Goal: Task Accomplishment & Management: Manage account settings

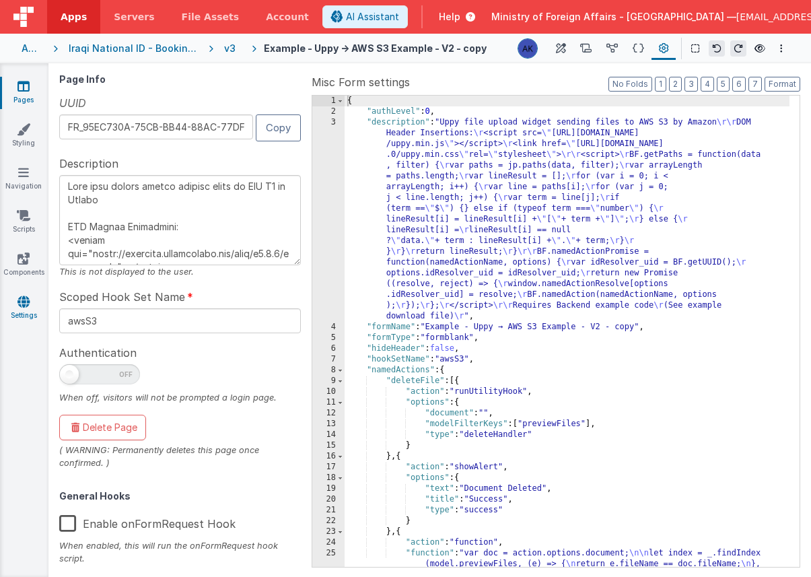
click at [30, 303] on link "Settings" at bounding box center [23, 308] width 48 height 27
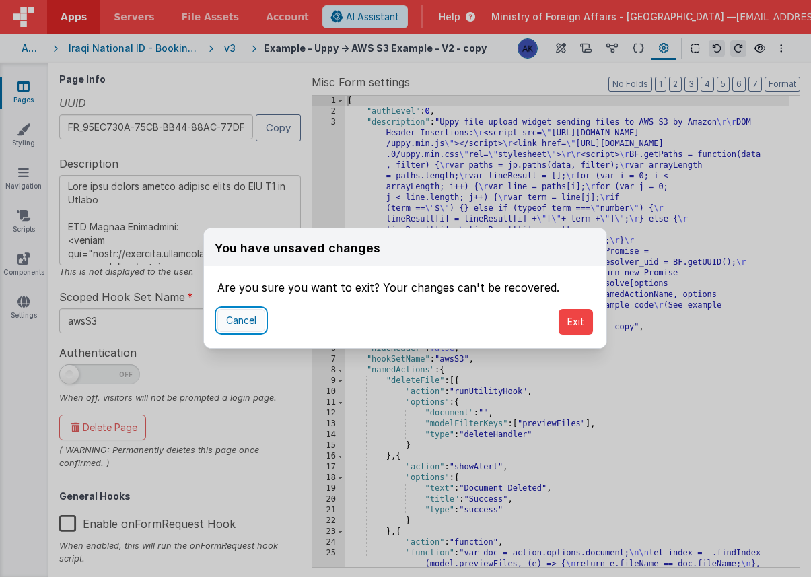
click at [259, 324] on button "Cancel" at bounding box center [241, 320] width 48 height 23
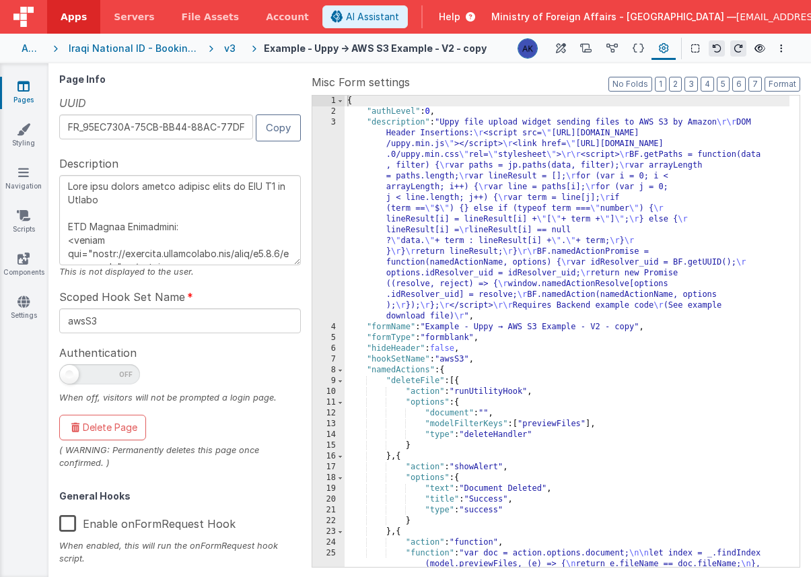
type textarea "Uppy file upload widget sending files to AWS S3 by Amazon DOM Header Insertions…"
click at [30, 303] on link "Settings" at bounding box center [23, 308] width 48 height 27
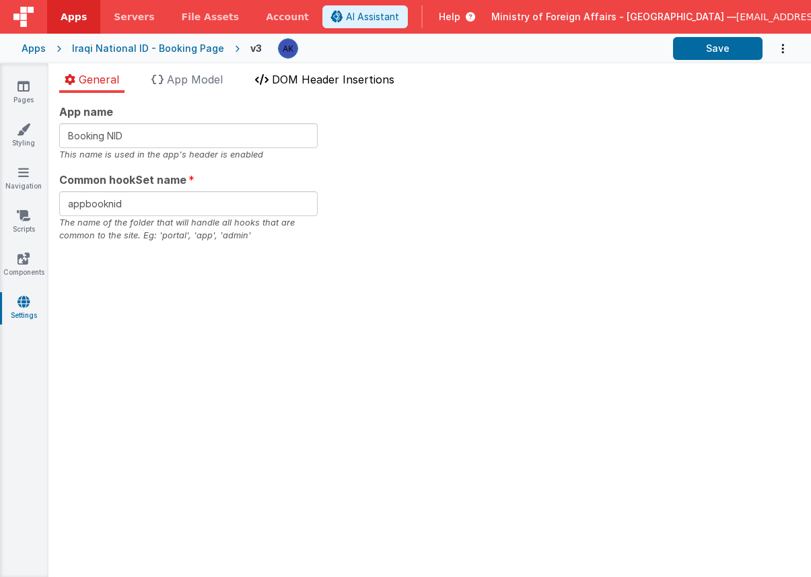
click at [293, 87] on li "DOM Header Insertions" at bounding box center [325, 82] width 150 height 22
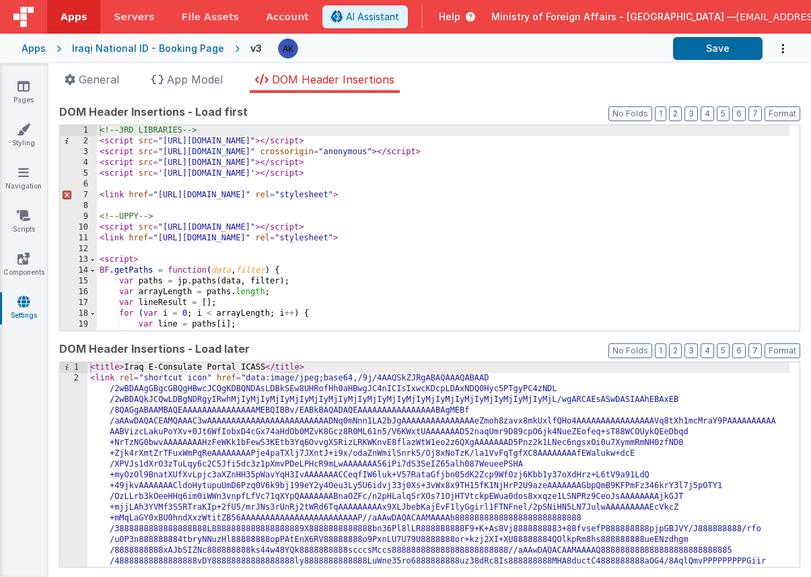
click at [33, 77] on div "Pages Styling Navigation Scripts Components Settings" at bounding box center [24, 320] width 48 height 514
click at [30, 82] on link "Pages" at bounding box center [23, 92] width 48 height 27
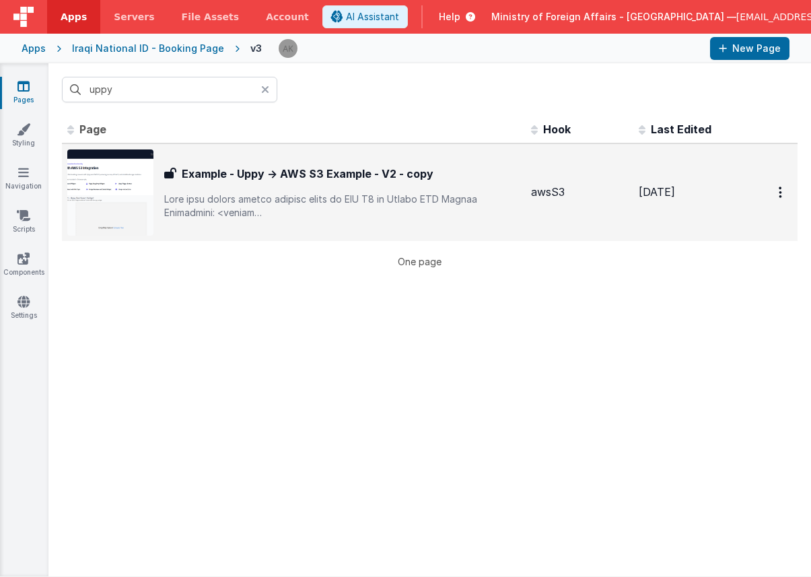
click at [121, 170] on img at bounding box center [110, 192] width 86 height 86
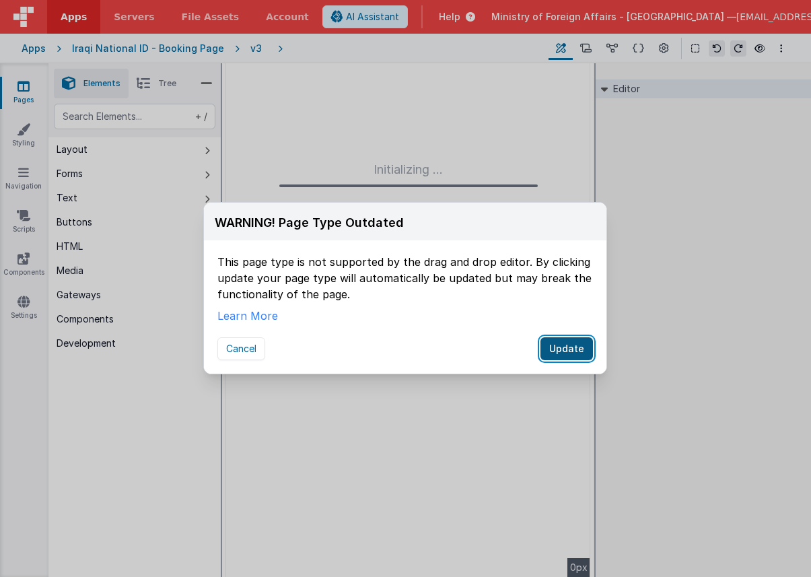
click at [554, 351] on button "Update" at bounding box center [567, 348] width 53 height 23
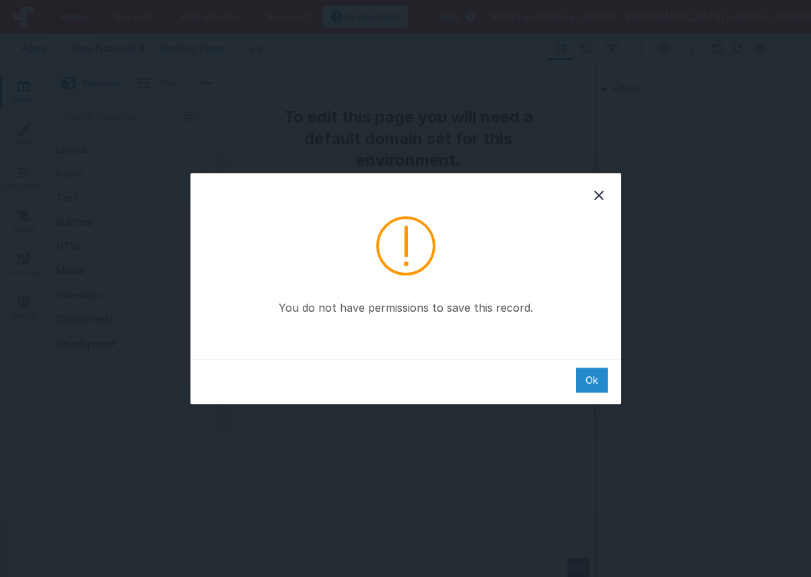
click at [597, 379] on div "Ok" at bounding box center [592, 380] width 32 height 25
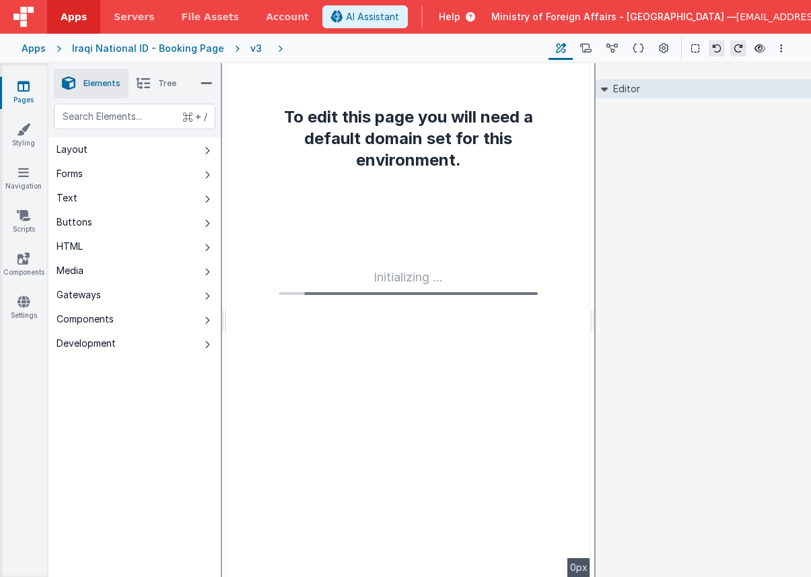
click at [250, 48] on div "v3" at bounding box center [258, 48] width 17 height 13
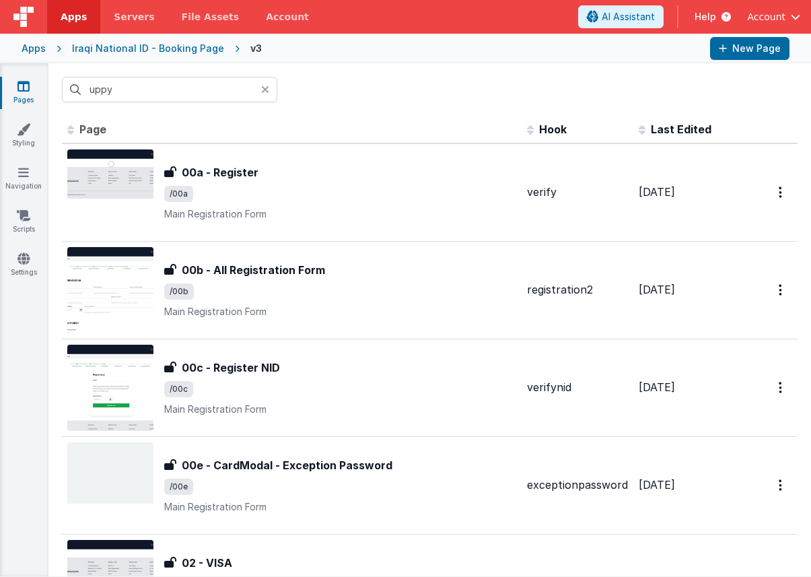
click at [199, 80] on input "uppy" at bounding box center [169, 90] width 215 height 26
click at [772, 19] on span "Account" at bounding box center [766, 16] width 38 height 13
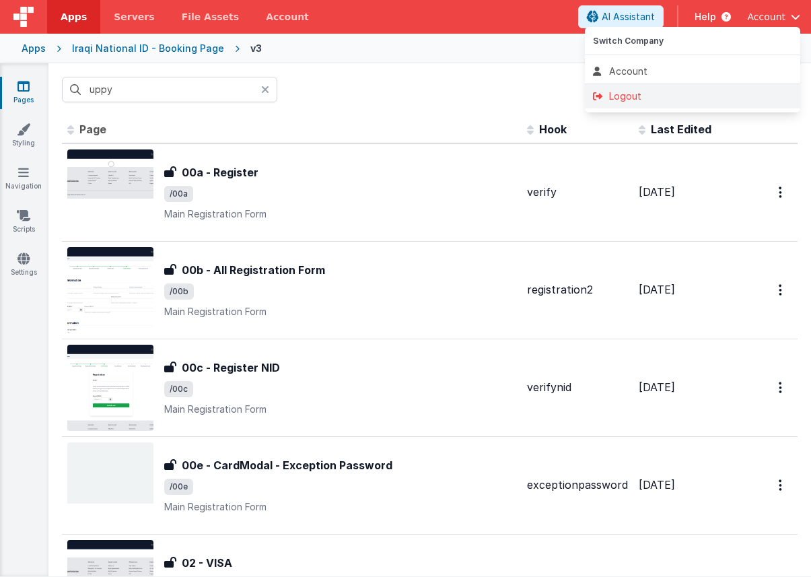
click at [680, 83] on li "Account" at bounding box center [692, 71] width 215 height 24
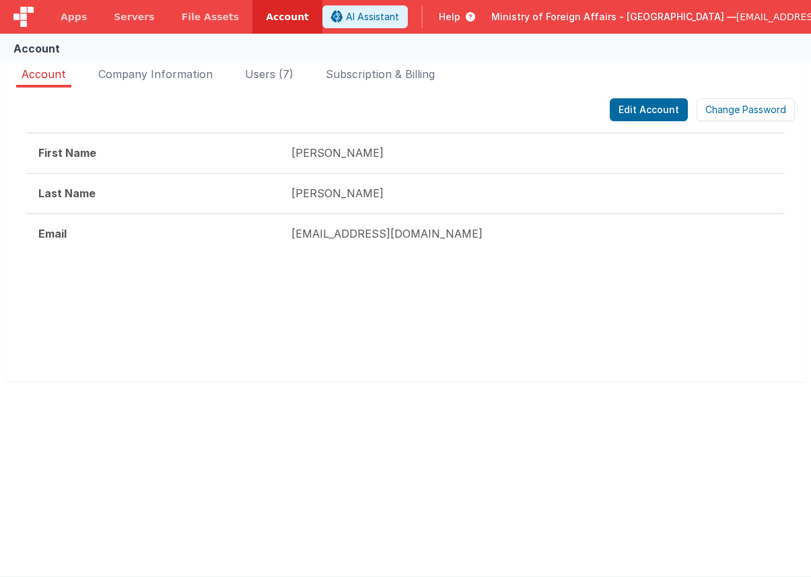
click at [772, 16] on span "[EMAIL_ADDRESS][DOMAIN_NAME]" at bounding box center [819, 16] width 165 height 13
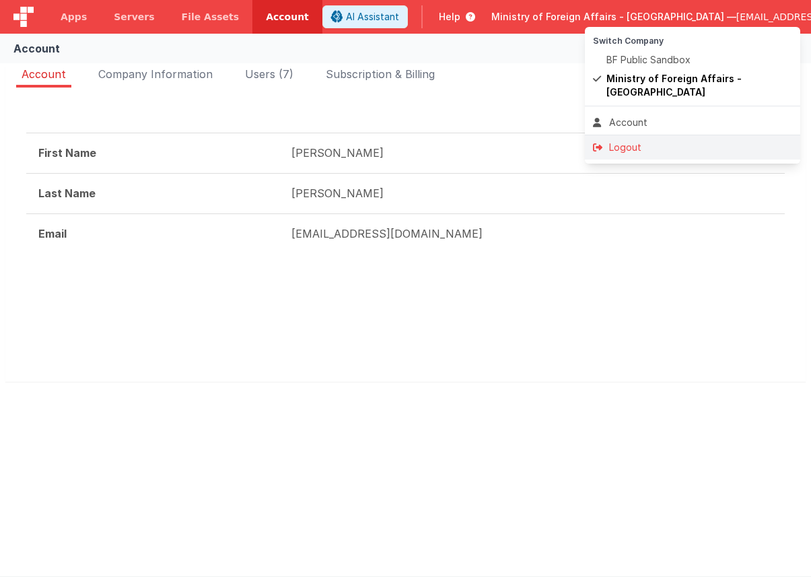
click at [696, 141] on div "Logout" at bounding box center [692, 147] width 199 height 13
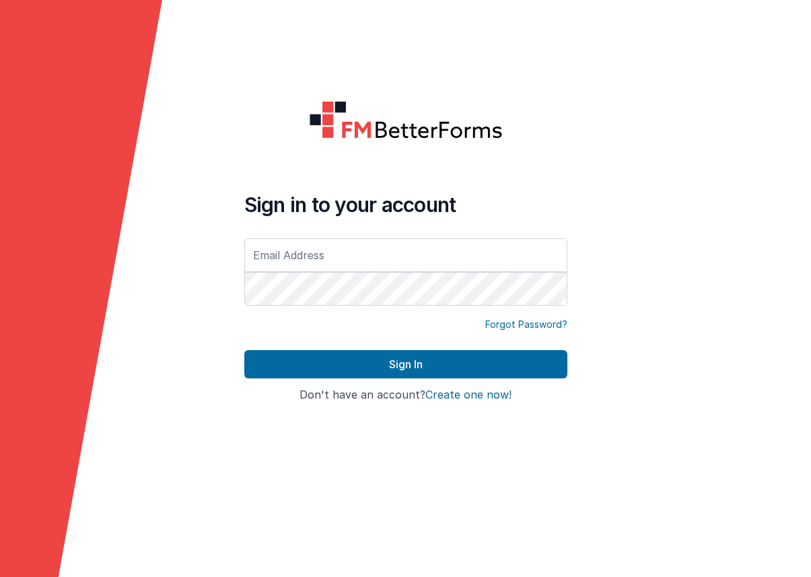
type input "[EMAIL_ADDRESS][DOMAIN_NAME]"
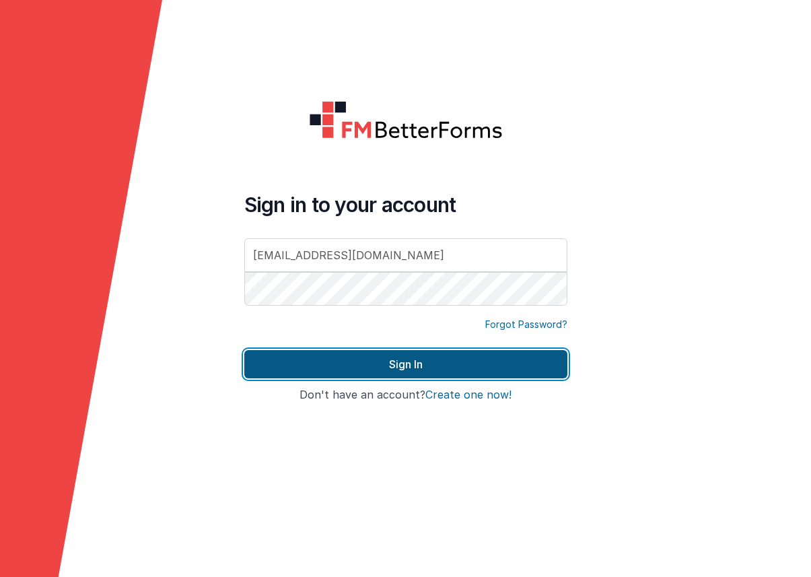
click at [425, 361] on button "Sign In" at bounding box center [405, 364] width 323 height 28
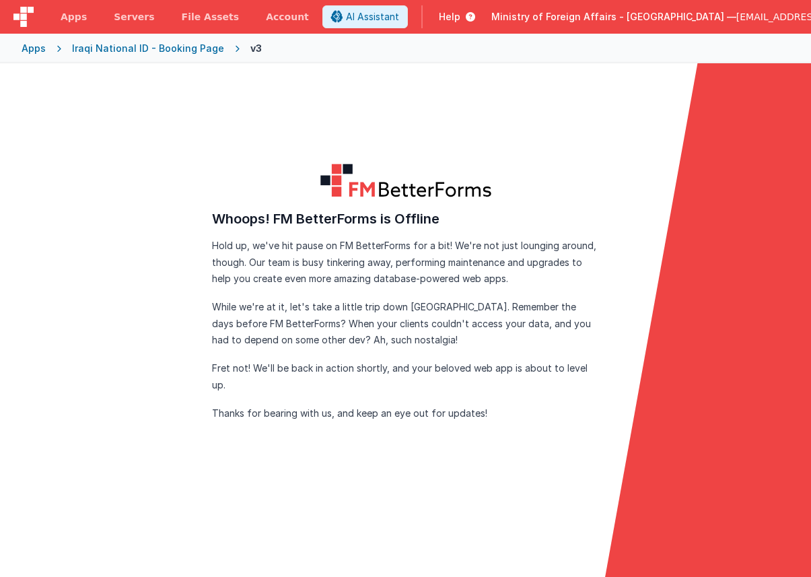
click at [779, 17] on span "[EMAIL_ADDRESS][DOMAIN_NAME]" at bounding box center [819, 16] width 165 height 13
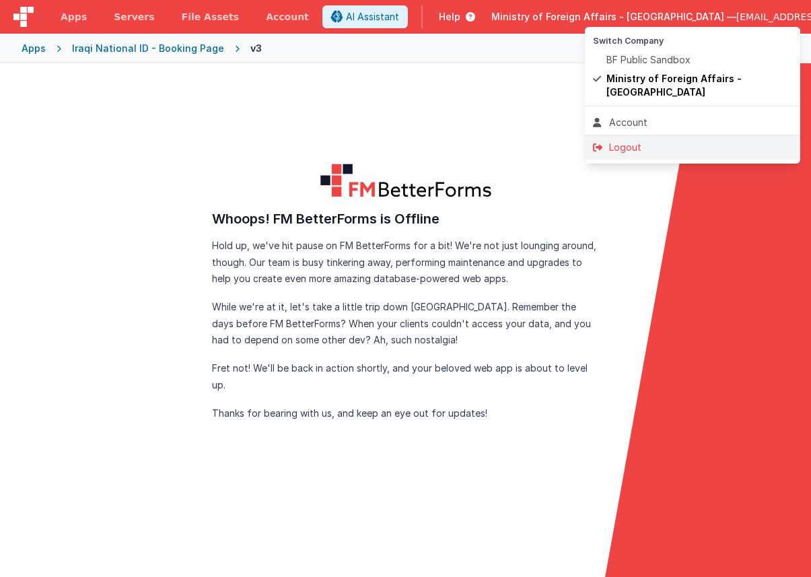
click at [689, 141] on div "Logout" at bounding box center [692, 147] width 199 height 13
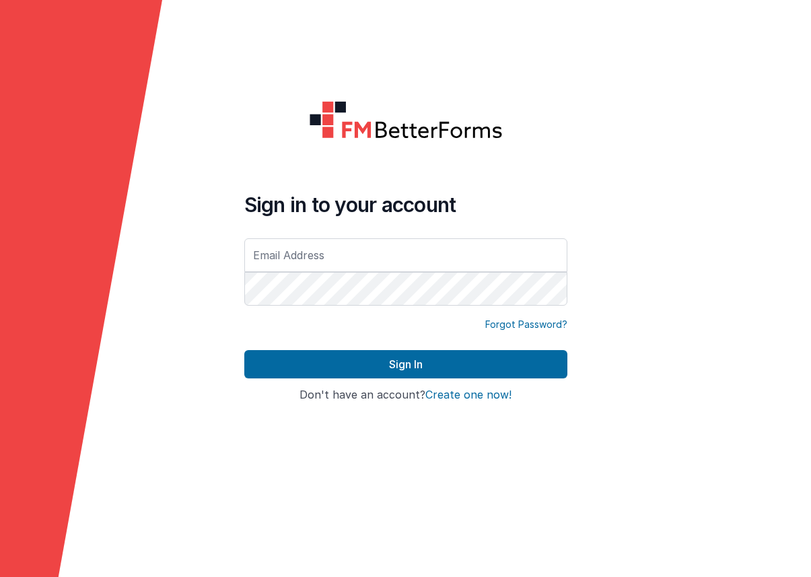
type input "[EMAIL_ADDRESS][DOMAIN_NAME]"
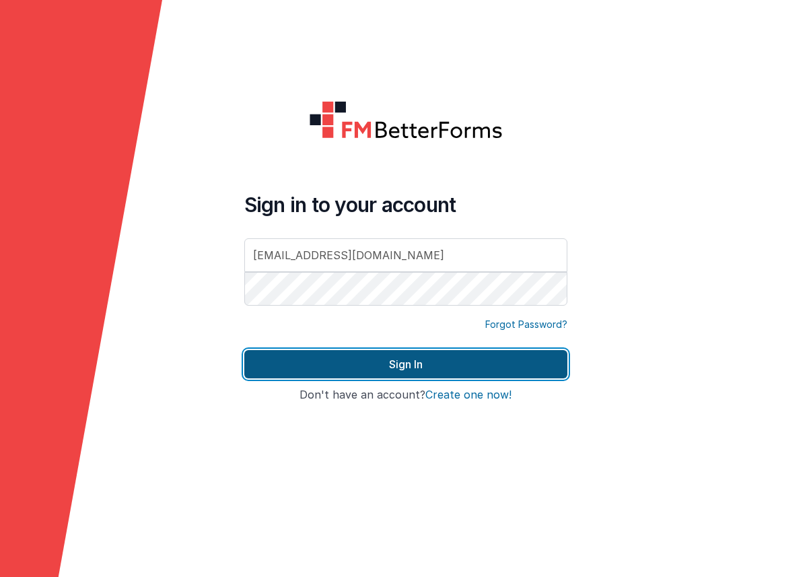
click at [422, 369] on button "Sign In" at bounding box center [405, 364] width 323 height 28
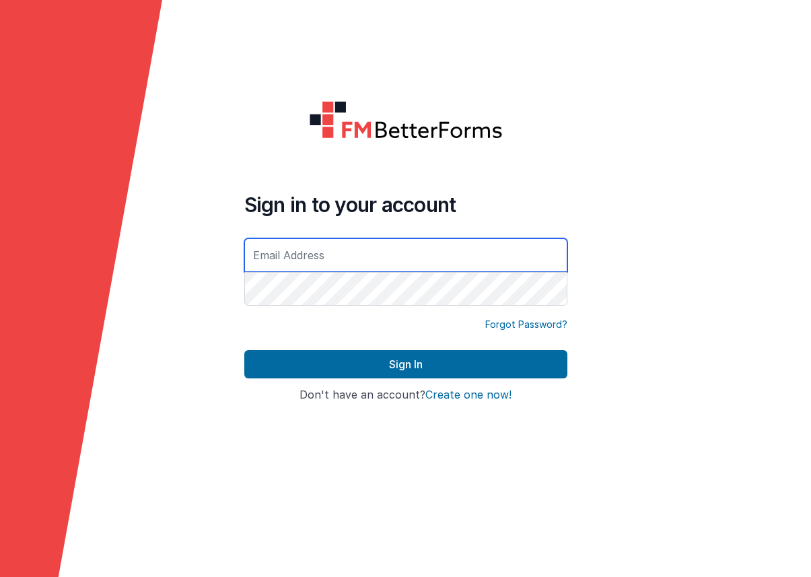
click at [335, 245] on input "text" at bounding box center [405, 255] width 323 height 34
type input "[EMAIL_ADDRESS][DOMAIN_NAME]"
click at [244, 350] on button "Sign In" at bounding box center [405, 364] width 323 height 28
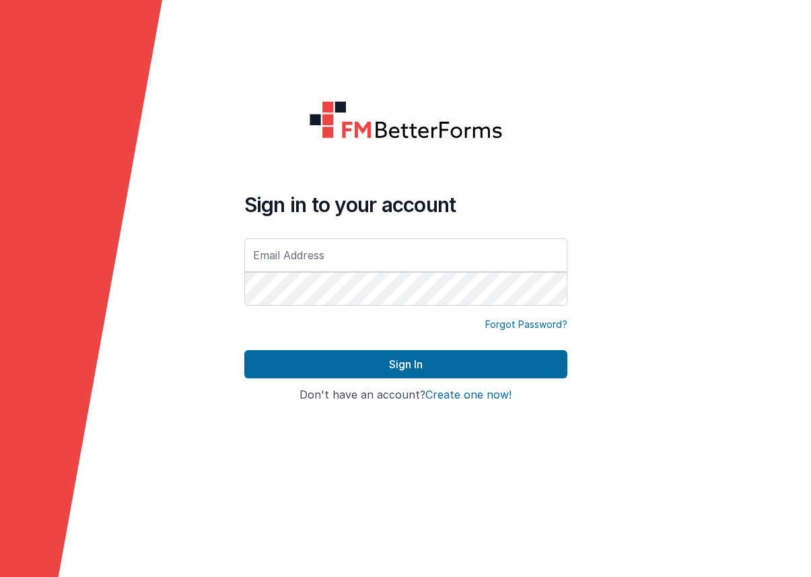
type input "[EMAIL_ADDRESS][DOMAIN_NAME]"
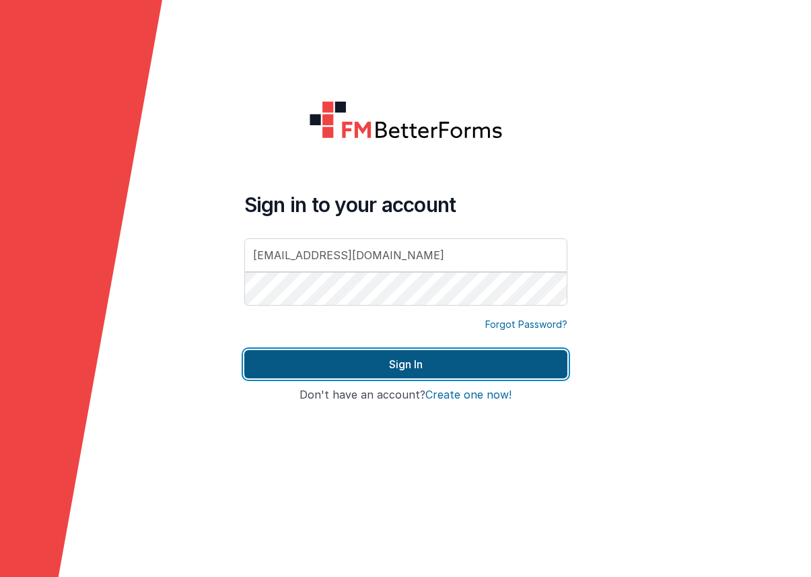
click at [432, 357] on button "Sign In" at bounding box center [405, 364] width 323 height 28
